Goal: Transaction & Acquisition: Purchase product/service

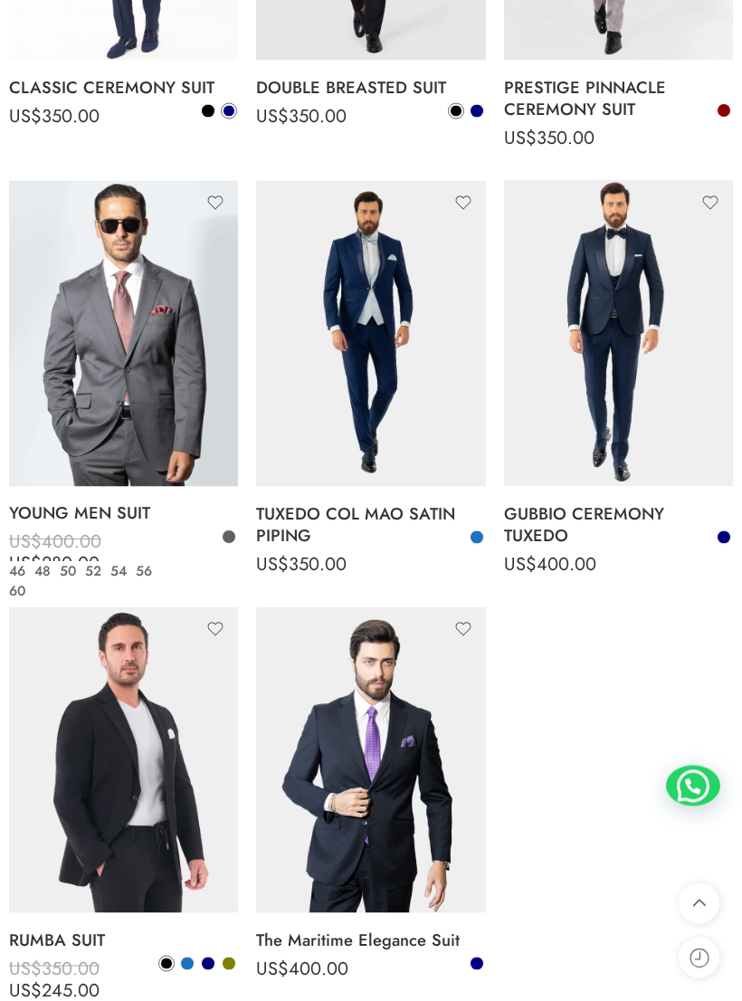
scroll to position [3104, 0]
click at [67, 355] on img at bounding box center [123, 333] width 229 height 306
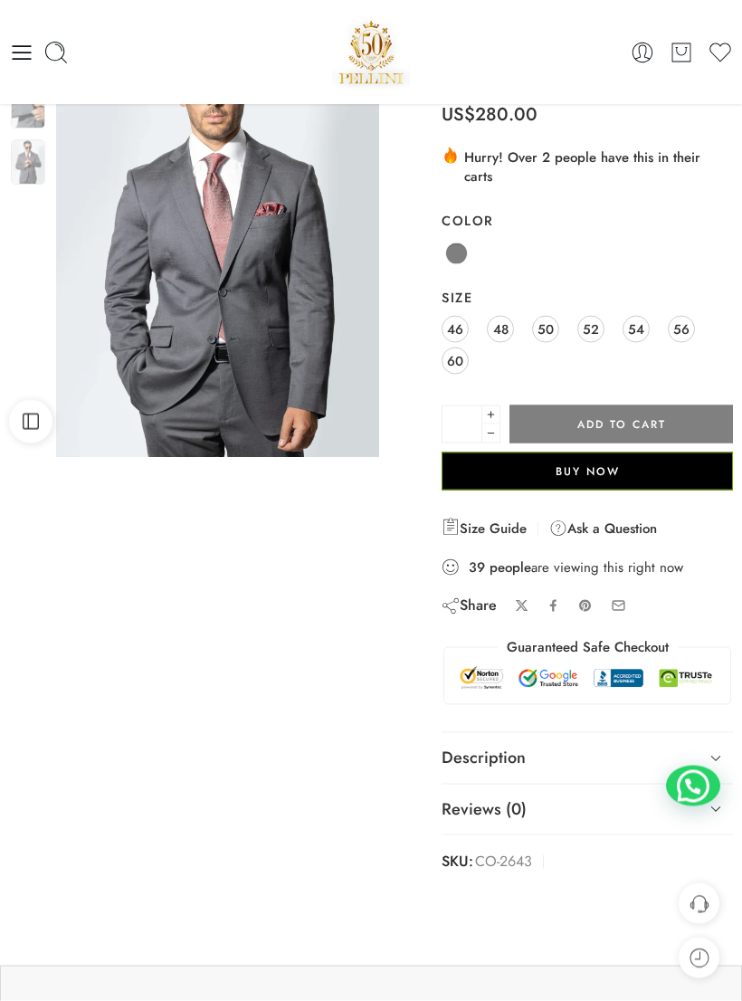
scroll to position [105, 0]
click at [715, 745] on icon at bounding box center [715, 757] width 25 height 25
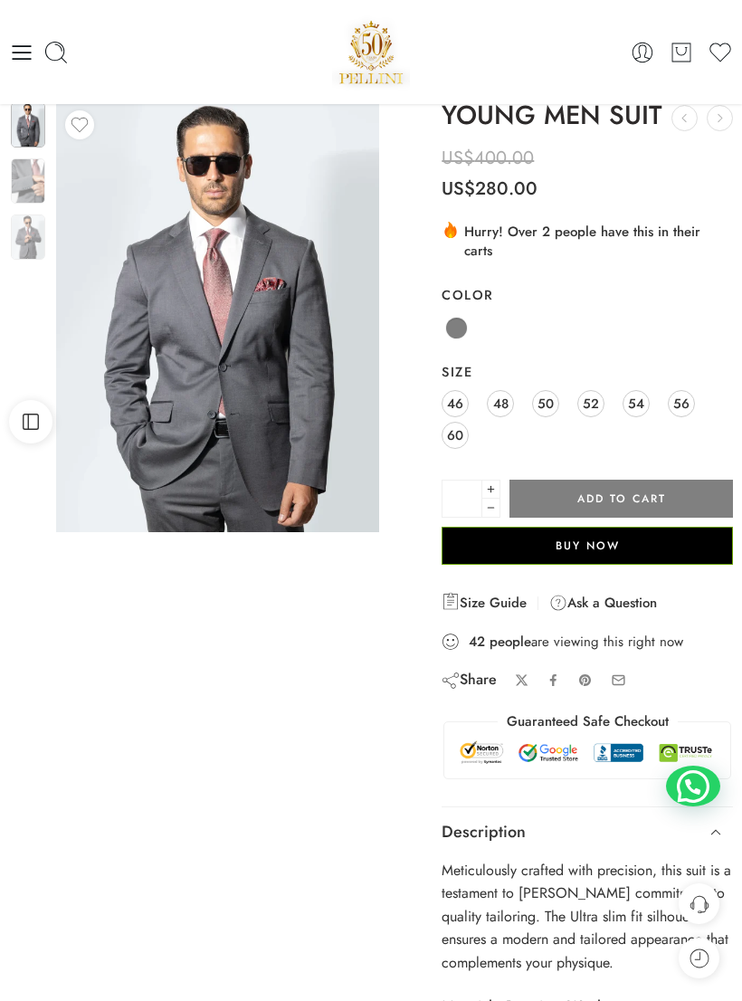
scroll to position [0, 0]
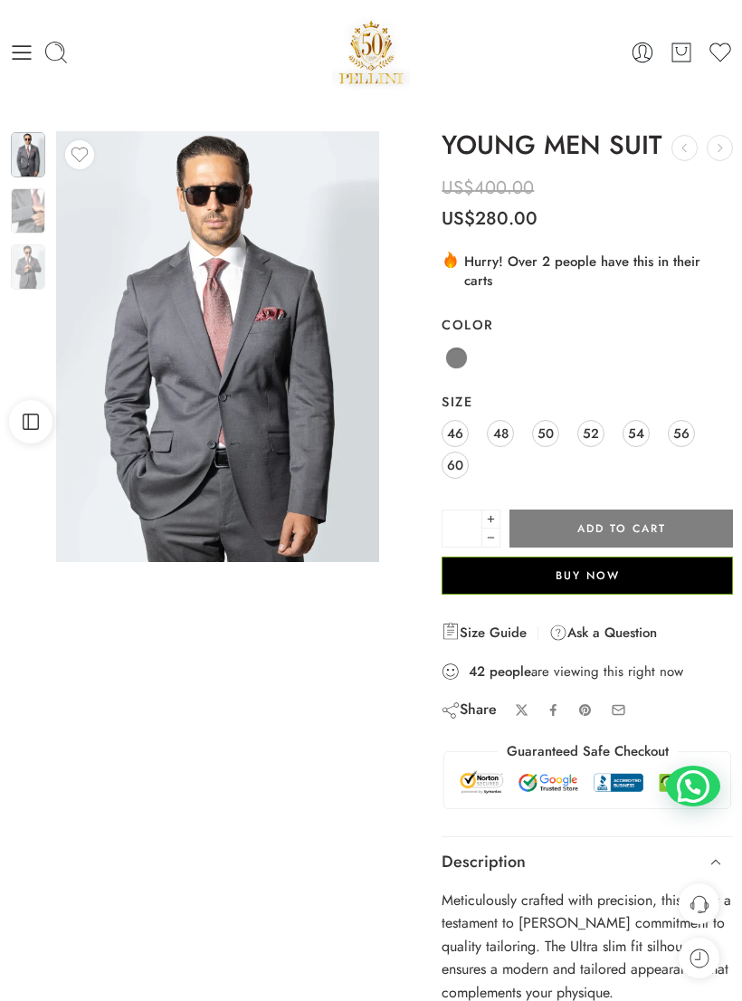
click at [635, 421] on span "54" at bounding box center [636, 433] width 16 height 24
click at [30, 208] on img at bounding box center [28, 210] width 34 height 45
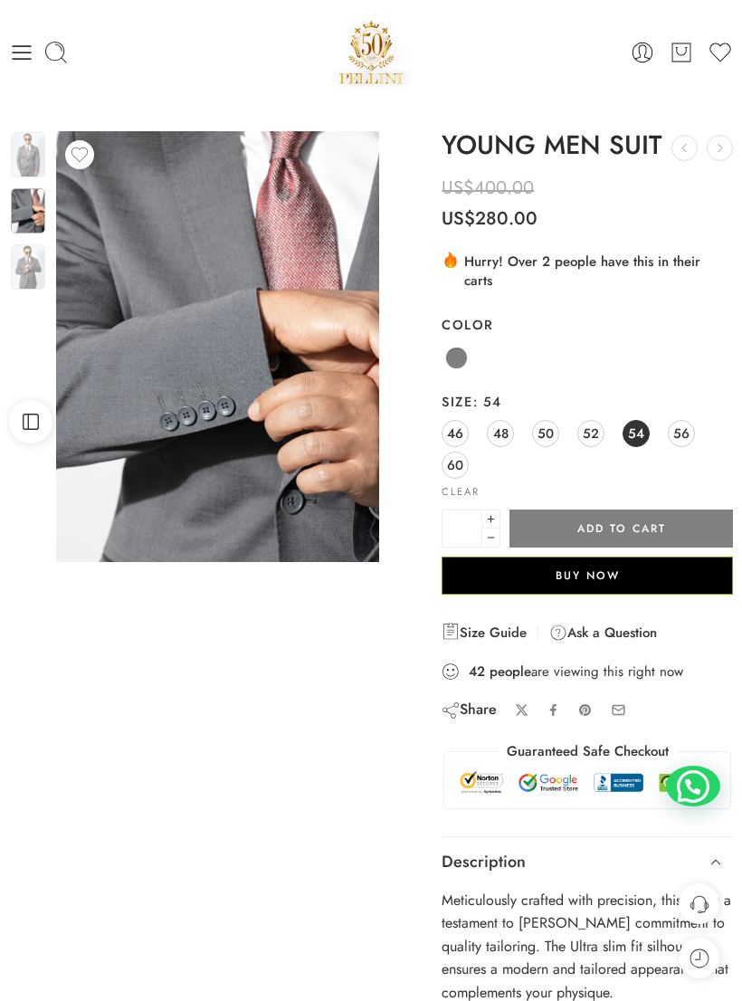
click at [32, 266] on img at bounding box center [28, 266] width 34 height 45
